Goal: Complete application form: Complete application form

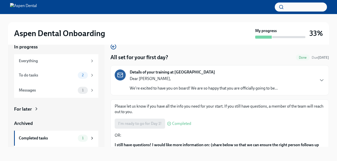
scroll to position [70, 0]
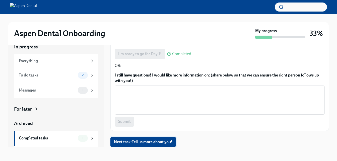
click at [159, 139] on button "Next task : Tell us more about you!" at bounding box center [142, 142] width 65 height 10
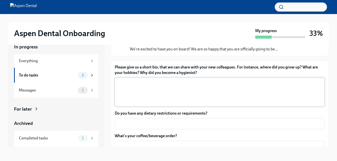
scroll to position [40, 0]
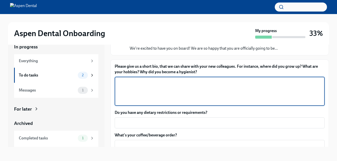
click at [168, 88] on textarea "Please give us a short bio, that we can share with your new colleagues. For ins…" at bounding box center [220, 91] width 204 height 24
type textarea "I"
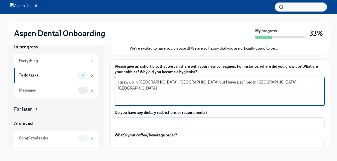
click at [190, 82] on textarea "I grew up in [GEOGRAPHIC_DATA], [GEOGRAPHIC_DATA] but I have also lived in [GEO…" at bounding box center [220, 91] width 204 height 24
click at [253, 81] on textarea "I grew up in [GEOGRAPHIC_DATA], [GEOGRAPHIC_DATA] but I have also lived for a b…" at bounding box center [220, 91] width 204 height 24
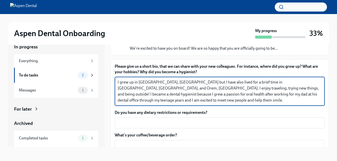
click at [270, 88] on textarea "I grew up in [GEOGRAPHIC_DATA], [GEOGRAPHIC_DATA] but I have also lived for a b…" at bounding box center [220, 91] width 204 height 24
click at [148, 82] on textarea "I grew up in [GEOGRAPHIC_DATA], [GEOGRAPHIC_DATA] but I have also lived for a b…" at bounding box center [220, 91] width 204 height 24
drag, startPoint x: 182, startPoint y: 82, endPoint x: 220, endPoint y: 85, distance: 38.4
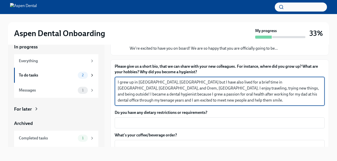
click at [220, 85] on textarea "I grew up in [GEOGRAPHIC_DATA], [GEOGRAPHIC_DATA] but I have also lived for a b…" at bounding box center [220, 91] width 204 height 24
click at [157, 85] on textarea "I grew up in [GEOGRAPHIC_DATA], [GEOGRAPHIC_DATA] but I have also had the oppor…" at bounding box center [220, 91] width 204 height 24
click at [159, 82] on textarea "I grew up in [GEOGRAPHIC_DATA], [GEOGRAPHIC_DATA], but I have also had the oppo…" at bounding box center [220, 91] width 204 height 24
click at [294, 81] on textarea "I grew up in [GEOGRAPHIC_DATA], [GEOGRAPHIC_DATA], and have also had the opport…" at bounding box center [220, 91] width 204 height 24
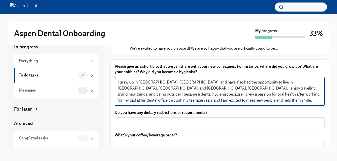
click at [294, 81] on textarea "I grew up in [GEOGRAPHIC_DATA], [GEOGRAPHIC_DATA], and have also had the opport…" at bounding box center [220, 91] width 204 height 24
click at [142, 87] on textarea "I grew up in [GEOGRAPHIC_DATA], [GEOGRAPHIC_DATA], and have also had the opport…" at bounding box center [220, 91] width 204 height 24
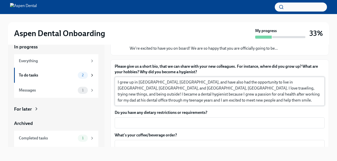
drag, startPoint x: 117, startPoint y: 88, endPoint x: 143, endPoint y: 87, distance: 25.9
click at [143, 87] on div "I grew up in [GEOGRAPHIC_DATA], [GEOGRAPHIC_DATA], and have also had the opport…" at bounding box center [220, 91] width 210 height 29
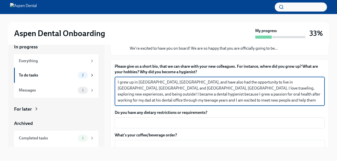
click at [173, 89] on textarea "I grew up in [GEOGRAPHIC_DATA], [GEOGRAPHIC_DATA], and have also had the opport…" at bounding box center [220, 91] width 204 height 24
click at [181, 87] on textarea "I grew up in [GEOGRAPHIC_DATA], [GEOGRAPHIC_DATA], and have also had the opport…" at bounding box center [220, 91] width 204 height 24
drag, startPoint x: 215, startPoint y: 89, endPoint x: 290, endPoint y: 91, distance: 74.8
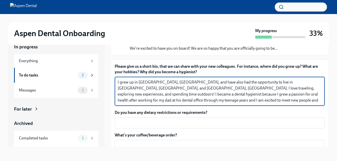
click at [290, 91] on textarea "I grew up in [GEOGRAPHIC_DATA], [GEOGRAPHIC_DATA], and have also had the opport…" at bounding box center [220, 91] width 204 height 24
click at [272, 88] on textarea "I grew up in [GEOGRAPHIC_DATA], [GEOGRAPHIC_DATA], and have also had the opport…" at bounding box center [220, 91] width 204 height 24
click at [297, 90] on textarea "I grew up in [GEOGRAPHIC_DATA], [GEOGRAPHIC_DATA], and have also had the opport…" at bounding box center [220, 91] width 204 height 24
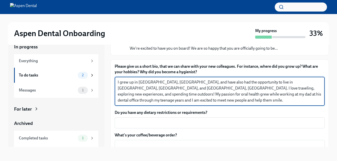
click at [314, 89] on textarea "I grew up in [GEOGRAPHIC_DATA], [GEOGRAPHIC_DATA], and have also had the opport…" at bounding box center [220, 91] width 204 height 24
click at [121, 95] on textarea "I grew up in [GEOGRAPHIC_DATA], [GEOGRAPHIC_DATA], and have also had the opport…" at bounding box center [220, 91] width 204 height 24
click at [145, 94] on textarea "I grew up in [GEOGRAPHIC_DATA], [GEOGRAPHIC_DATA], and have also had the opport…" at bounding box center [220, 91] width 204 height 24
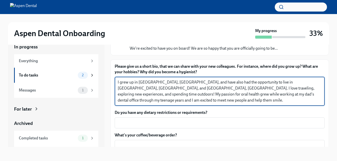
click at [145, 94] on textarea "I grew up in [GEOGRAPHIC_DATA], [GEOGRAPHIC_DATA], and have also had the opport…" at bounding box center [220, 91] width 204 height 24
click at [181, 94] on textarea "I grew up in [GEOGRAPHIC_DATA], [GEOGRAPHIC_DATA], and have also had the opport…" at bounding box center [220, 91] width 204 height 24
click at [267, 96] on textarea "I grew up in [GEOGRAPHIC_DATA], [GEOGRAPHIC_DATA], and have also had the opport…" at bounding box center [220, 91] width 204 height 24
click at [160, 100] on textarea "I grew up in [GEOGRAPHIC_DATA], [GEOGRAPHIC_DATA], and have also had the opport…" at bounding box center [220, 91] width 204 height 24
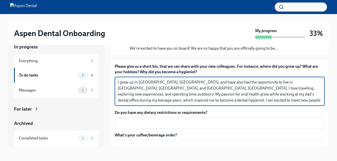
click at [160, 100] on textarea "I grew up in [GEOGRAPHIC_DATA], [GEOGRAPHIC_DATA], and have also had the opport…" at bounding box center [220, 91] width 204 height 24
type textarea "I grew up in [GEOGRAPHIC_DATA], [GEOGRAPHIC_DATA], and have also had the opport…"
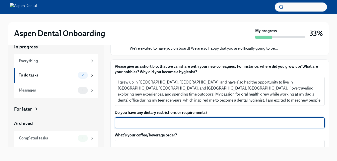
click at [146, 124] on textarea "Do you have any dietary restrictions or requirements?" at bounding box center [220, 123] width 204 height 6
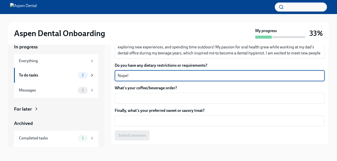
scroll to position [89, 0]
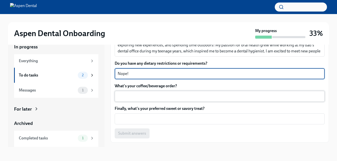
type textarea "Nope!"
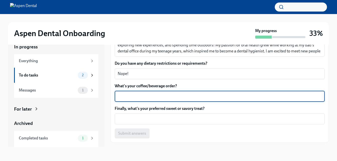
click at [148, 95] on textarea "What's your coffee/beverage order?" at bounding box center [220, 96] width 204 height 6
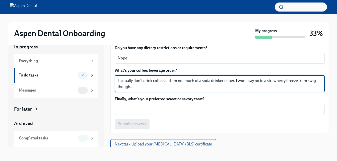
scroll to position [107, 0]
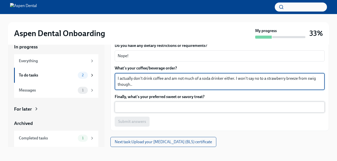
type textarea "I actually don't drink coffee and am not much of a soda drinker either. I won't…"
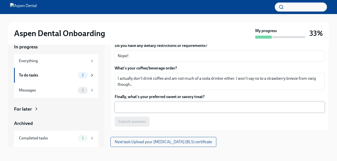
click at [144, 110] on div "x ​" at bounding box center [220, 107] width 210 height 11
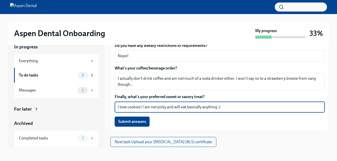
type textarea "I love cookies! I am not picky and will eat basically anything :)"
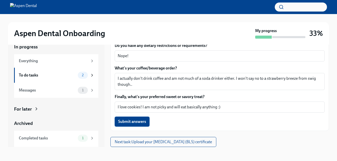
click at [137, 120] on span "Submit answers" at bounding box center [132, 121] width 28 height 5
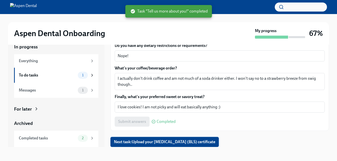
click at [181, 143] on span "Next task : Upload your [MEDICAL_DATA] (BLS) certificate" at bounding box center [164, 141] width 101 height 5
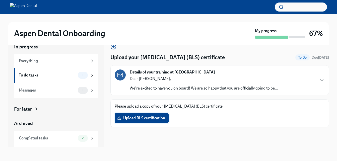
click at [158, 118] on span "Upload BLS certification" at bounding box center [141, 118] width 47 height 5
click at [0, 0] on input "Upload BLS certification" at bounding box center [0, 0] width 0 height 0
